Goal: Transaction & Acquisition: Subscribe to service/newsletter

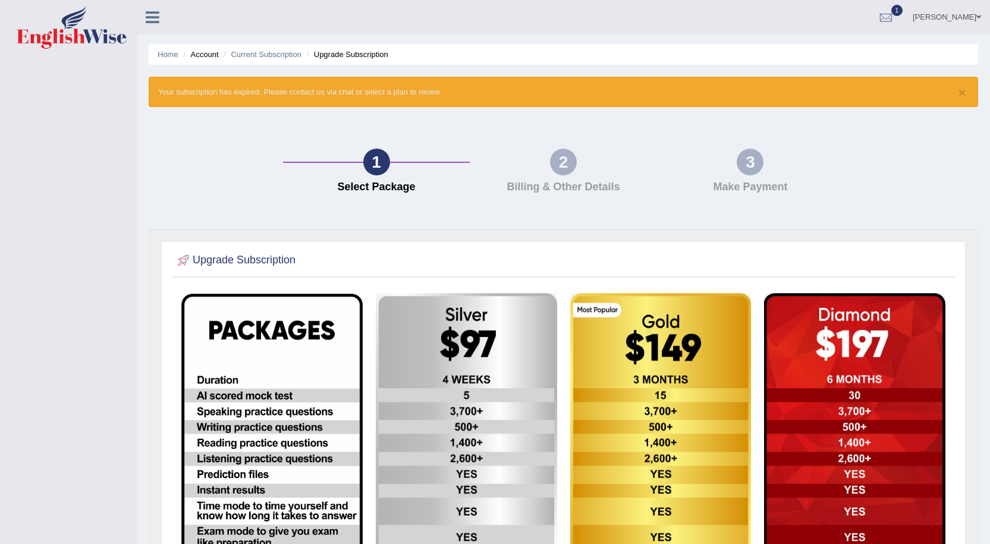
click at [950, 20] on link "[PERSON_NAME]" at bounding box center [947, 15] width 86 height 31
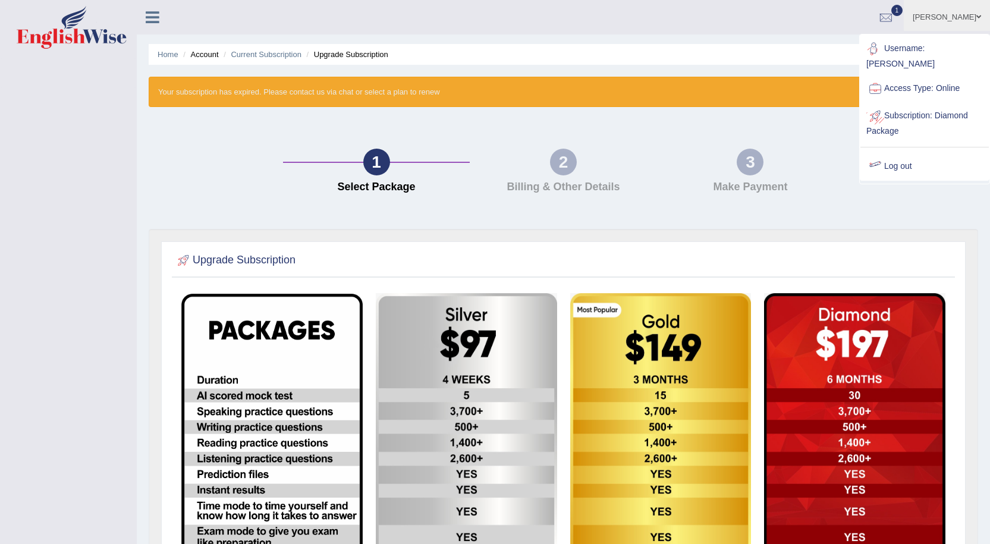
click at [901, 153] on link "Log out" at bounding box center [924, 166] width 128 height 27
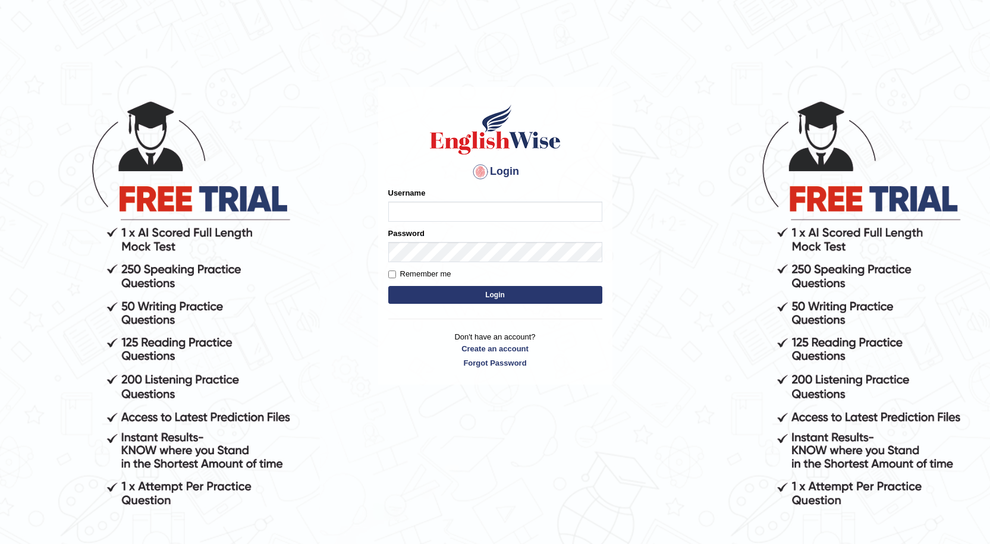
click at [490, 215] on input "Username" at bounding box center [495, 212] width 214 height 20
type input "Sjayasekera"
click at [392, 275] on input "Remember me" at bounding box center [392, 274] width 8 height 8
checkbox input "true"
click at [488, 301] on button "Login" at bounding box center [495, 295] width 214 height 18
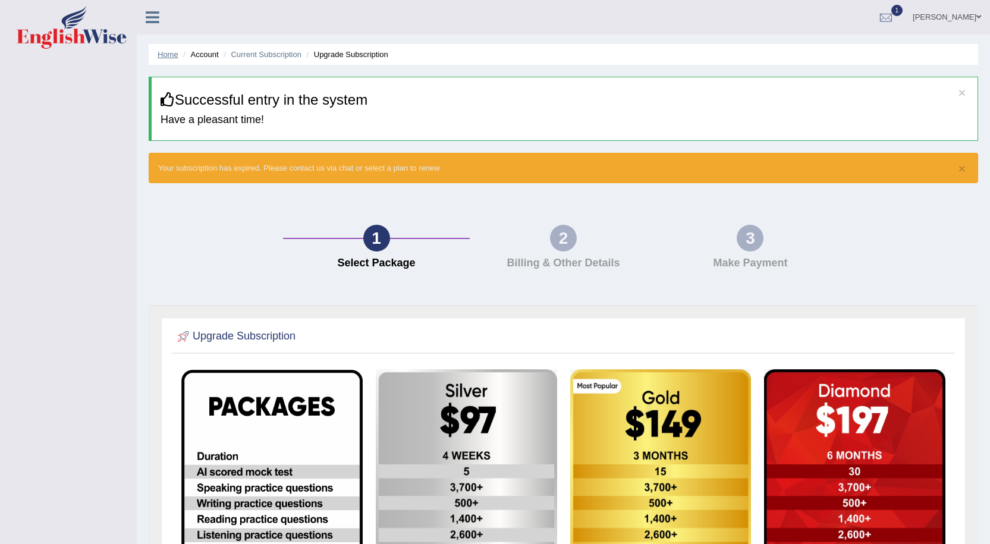
click at [166, 56] on link "Home" at bounding box center [168, 54] width 21 height 9
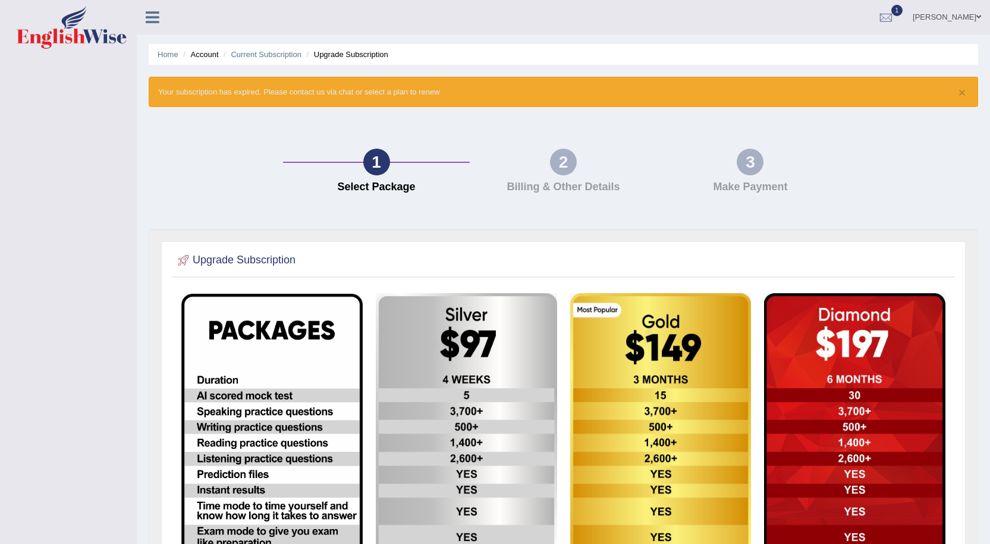
click at [155, 25] on div at bounding box center [158, 13] width 42 height 26
click at [151, 20] on icon at bounding box center [153, 17] width 14 height 15
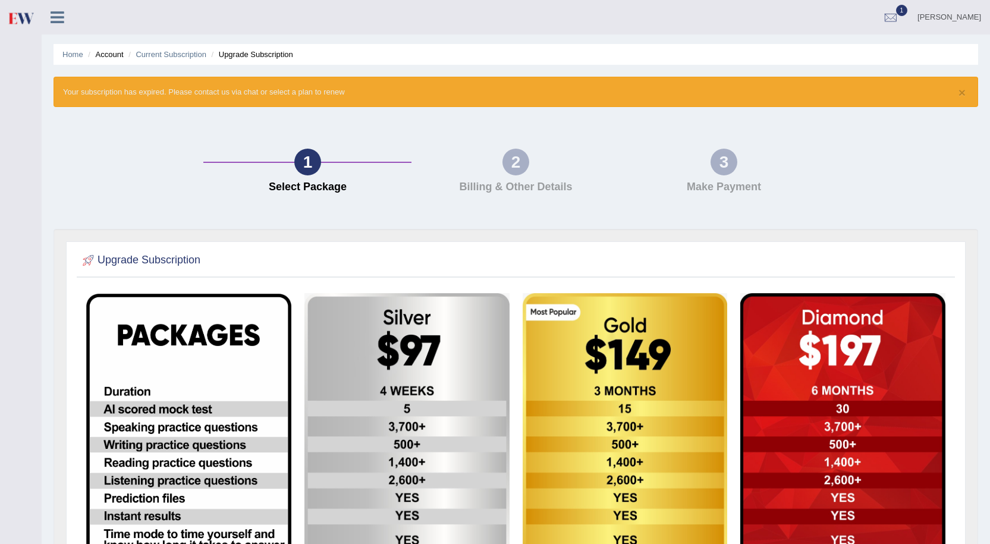
click at [58, 18] on icon at bounding box center [58, 17] width 14 height 15
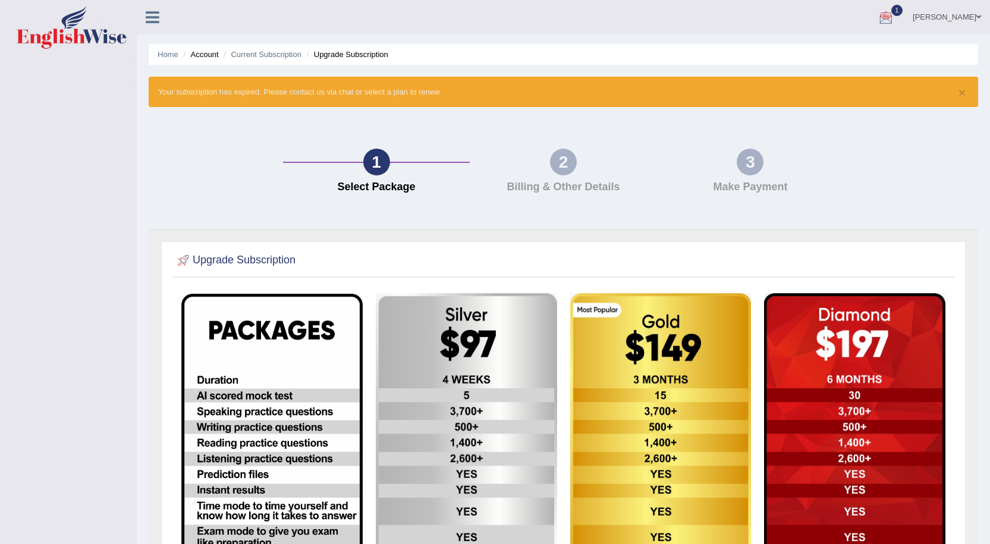
click at [903, 10] on span "1" at bounding box center [897, 10] width 12 height 11
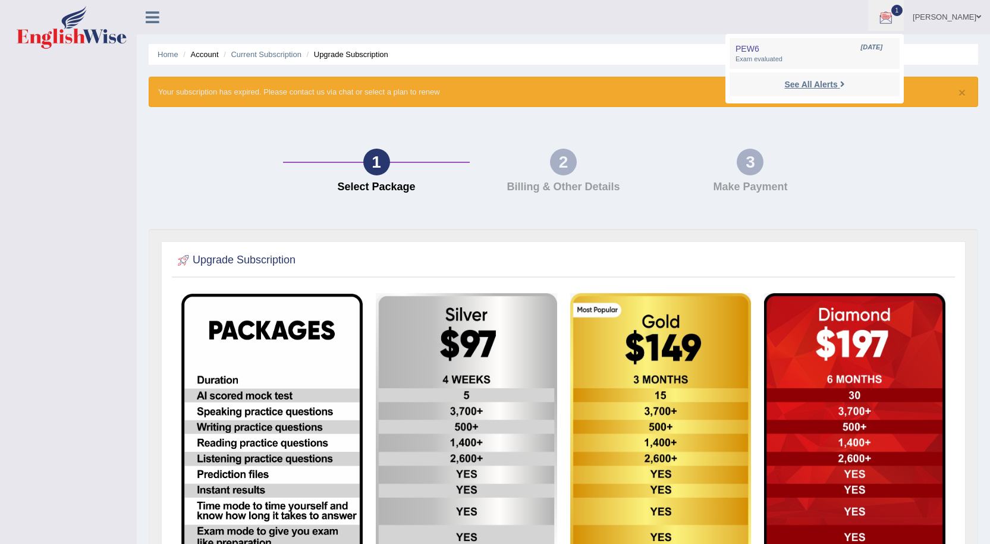
click at [837, 89] on strong "See All Alerts" at bounding box center [810, 85] width 53 height 10
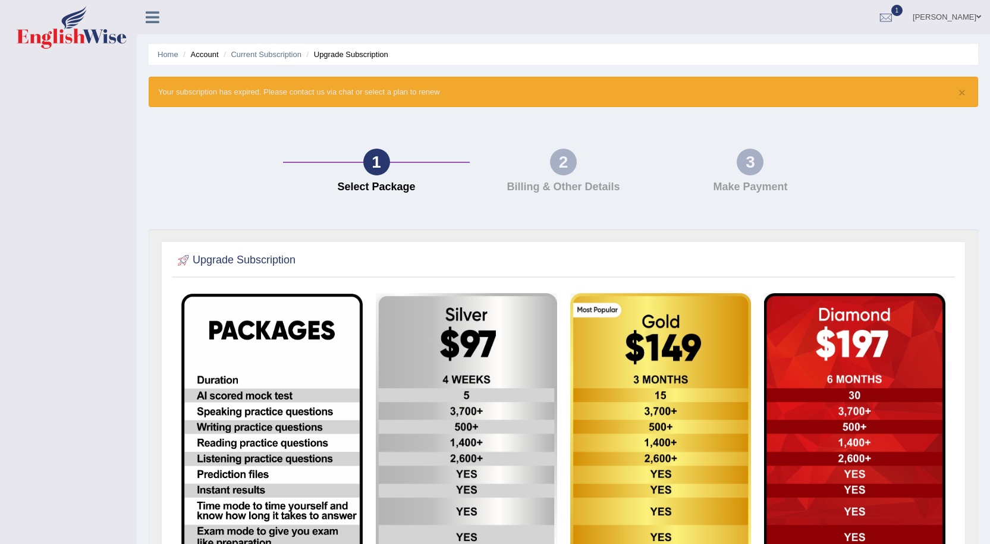
click at [149, 20] on icon at bounding box center [153, 17] width 14 height 15
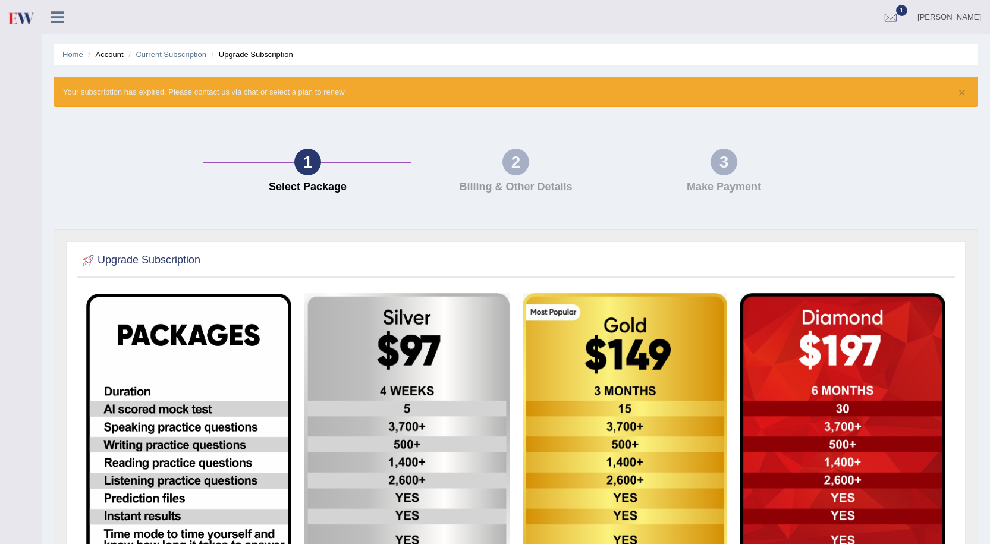
click at [53, 18] on icon at bounding box center [58, 17] width 14 height 15
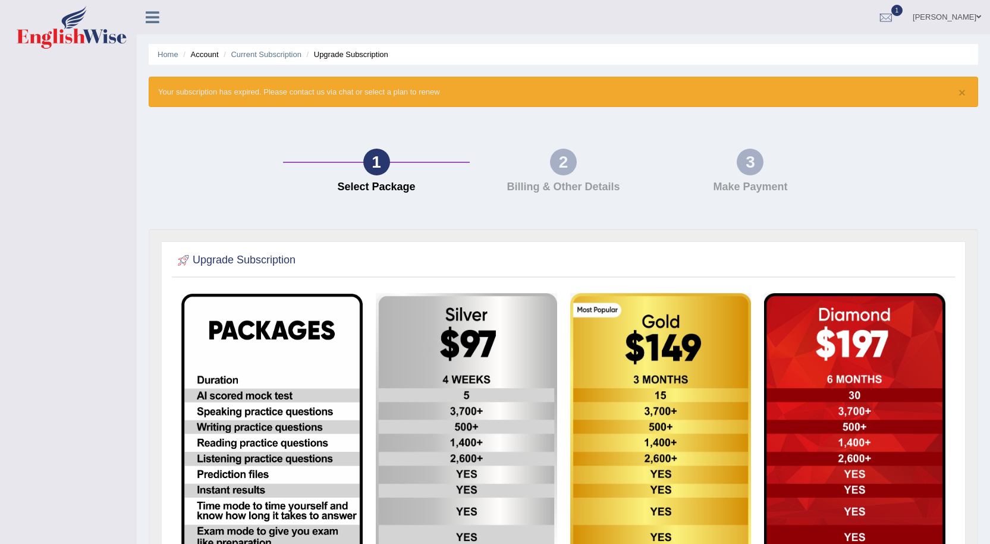
click at [565, 165] on div "2" at bounding box center [563, 162] width 27 height 27
click at [965, 20] on link "Sujeewa" at bounding box center [947, 15] width 86 height 31
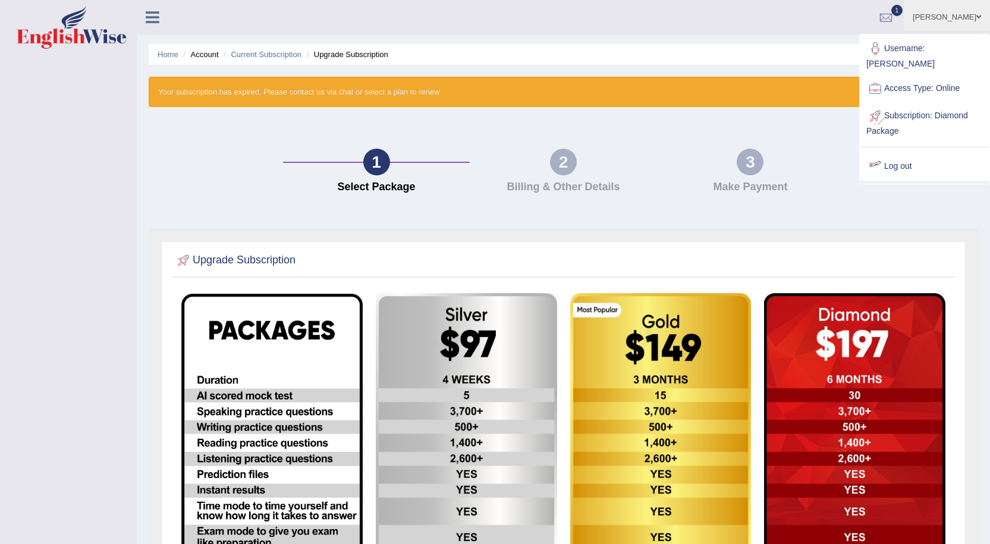
scroll to position [249, 0]
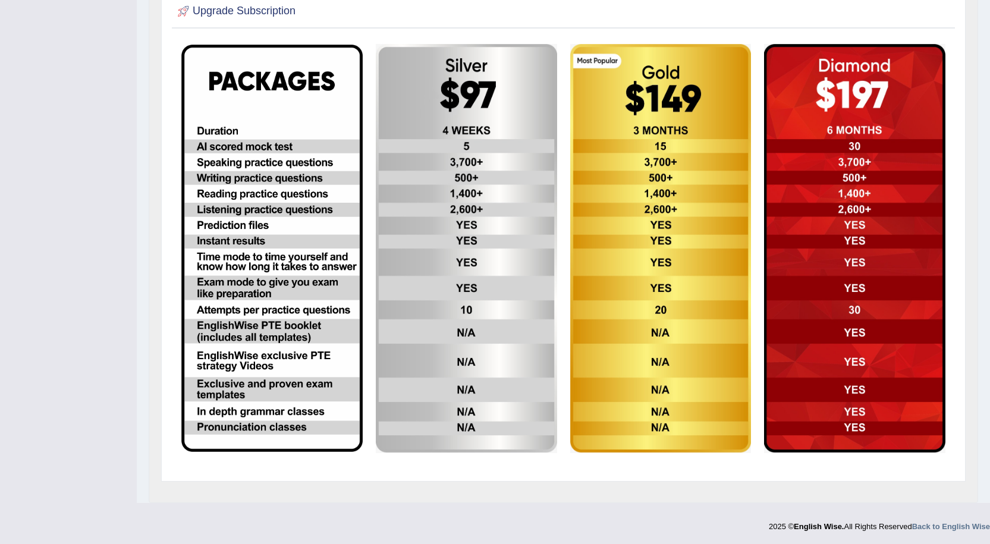
click at [849, 421] on img at bounding box center [854, 248] width 181 height 409
